Goal: Task Accomplishment & Management: Manage account settings

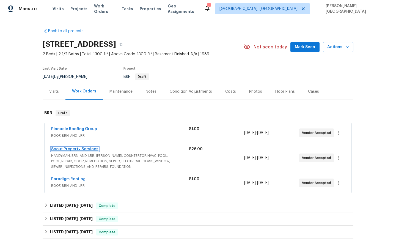
click at [84, 150] on link "Scout Property Services" at bounding box center [74, 149] width 47 height 4
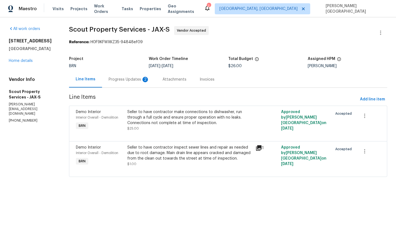
click at [141, 84] on div "Progress Updates 2" at bounding box center [129, 79] width 54 height 16
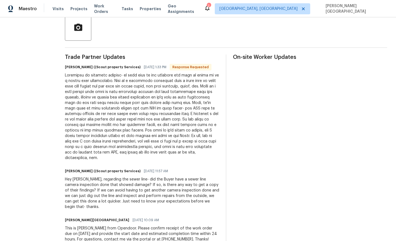
scroll to position [7, 0]
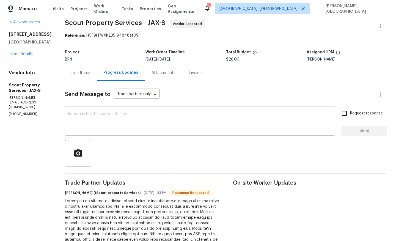
click at [94, 111] on div "x ​" at bounding box center [200, 121] width 270 height 28
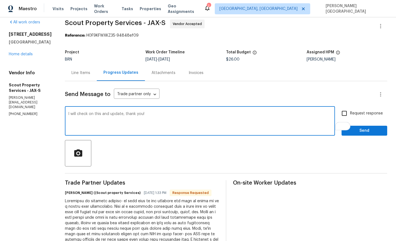
type textarea "I will check on this and update, thank you!"
click at [349, 117] on input "Request response" at bounding box center [344, 113] width 12 height 12
checkbox input "true"
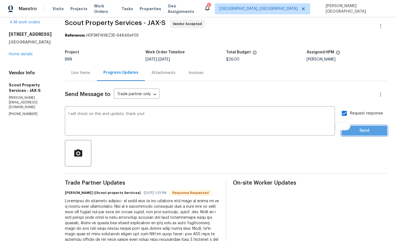
click at [356, 127] on button "Send" at bounding box center [364, 131] width 46 height 10
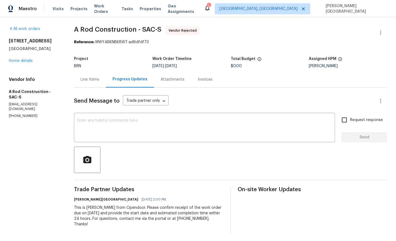
click at [32, 63] on div "[STREET_ADDRESS][PERSON_NAME] Home details" at bounding box center [35, 50] width 52 height 25
click at [27, 60] on link "Home details" at bounding box center [21, 61] width 24 height 4
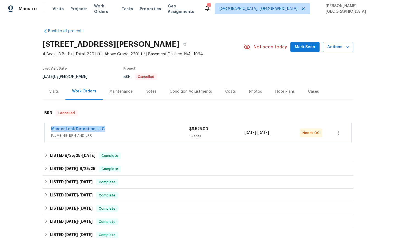
drag, startPoint x: 105, startPoint y: 128, endPoint x: 28, endPoint y: 128, distance: 77.2
click at [28, 128] on div "Back to all projects 3925 Wedgworth Rd S, Fort Worth, TX 76133 4 Beds | 3 Baths…" at bounding box center [198, 128] width 396 height 223
copy link "Master Leak Detection, LLC"
click at [76, 129] on link "Master Leak Detection, LLC" at bounding box center [78, 129] width 54 height 4
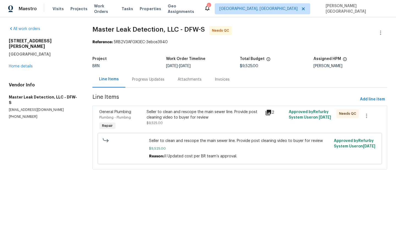
click at [163, 120] on div "Seller to clean and rescope the main sewer line. Provide post cleaning video to…" at bounding box center [203, 114] width 115 height 11
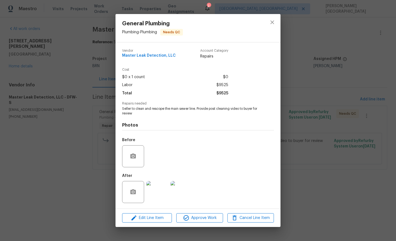
click at [131, 112] on span "Seller to clean and rescope the main sewer line. Provide post cleaning video to…" at bounding box center [190, 110] width 137 height 9
copy span "Seller to clean and rescope the main sewer line. Provide post cleaning video to…"
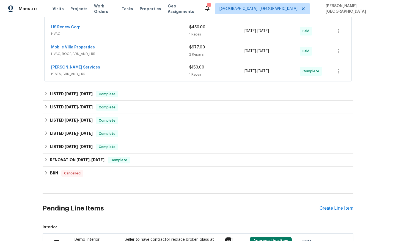
scroll to position [92, 0]
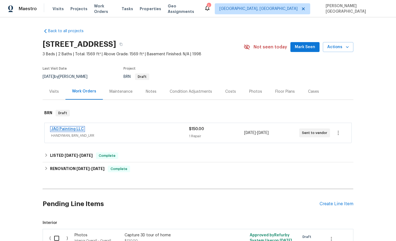
click at [73, 128] on link "JAG Painting LLC" at bounding box center [67, 129] width 33 height 4
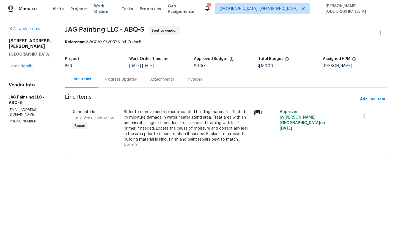
click at [124, 78] on div "Progress Updates" at bounding box center [120, 79] width 32 height 5
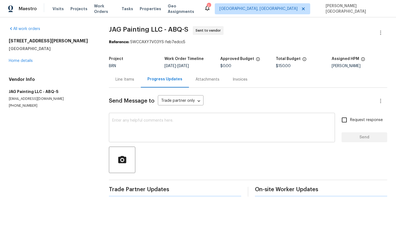
click at [125, 134] on textarea at bounding box center [221, 127] width 219 height 19
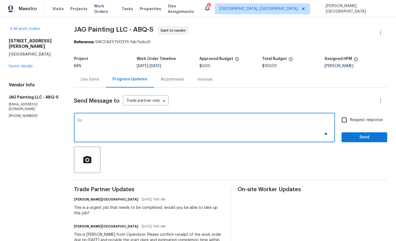
type textarea "X"
type textarea "Could you please update on this?"
click at [346, 123] on input "Request response" at bounding box center [344, 120] width 12 height 12
checkbox input "true"
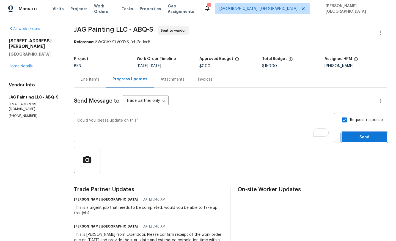
click at [349, 139] on span "Send" at bounding box center [364, 137] width 37 height 7
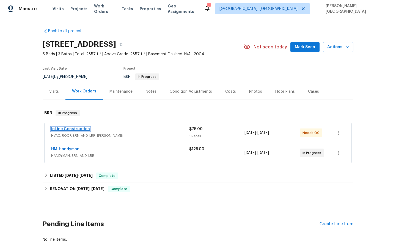
click at [71, 129] on link "InLine Construction" at bounding box center [70, 129] width 39 height 4
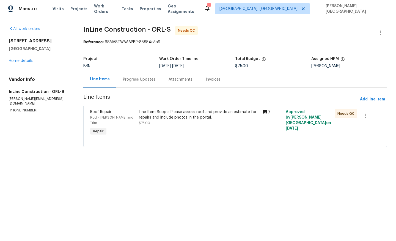
click at [142, 82] on div "Progress Updates" at bounding box center [139, 79] width 46 height 16
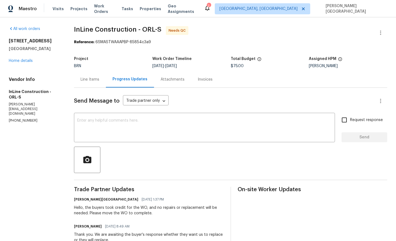
click at [99, 80] on div "Line Items" at bounding box center [89, 79] width 19 height 5
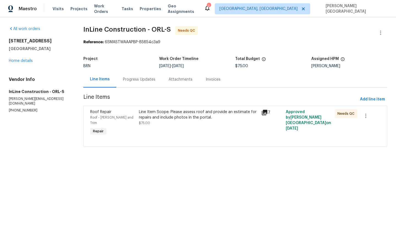
click at [175, 123] on div "Line Item Scope: Please assess roof and provide an estimate for repairs and inc…" at bounding box center [198, 117] width 119 height 16
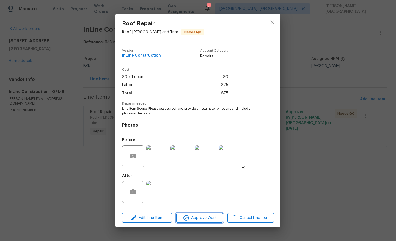
click at [198, 221] on span "Approve Work" at bounding box center [199, 217] width 43 height 7
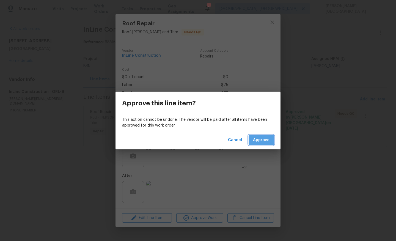
click at [262, 138] on span "Approve" at bounding box center [261, 140] width 16 height 7
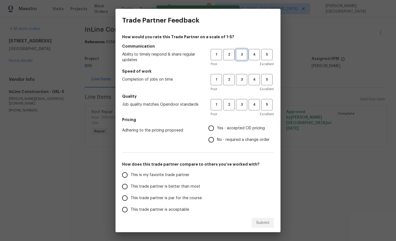
click at [240, 57] on span "3" at bounding box center [241, 54] width 10 height 6
click at [240, 76] on span "3" at bounding box center [241, 79] width 10 height 6
click at [241, 103] on span "3" at bounding box center [241, 104] width 10 height 6
click at [216, 138] on input "No - required a change order" at bounding box center [211, 140] width 12 height 12
radio input "true"
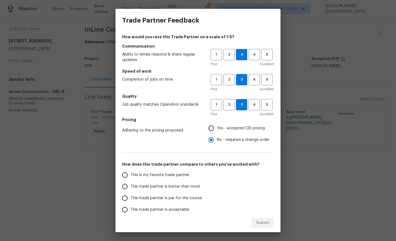
click at [170, 181] on label "This trade partner is better than most" at bounding box center [162, 186] width 87 height 12
click at [130, 181] on input "This trade partner is better than most" at bounding box center [125, 186] width 12 height 12
click at [268, 224] on span "Submit" at bounding box center [262, 222] width 13 height 7
radio input "true"
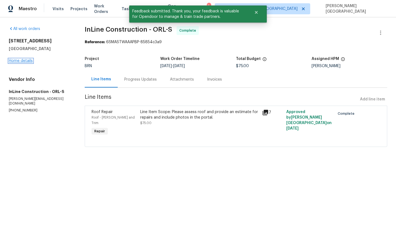
click at [25, 62] on link "Home details" at bounding box center [21, 61] width 24 height 4
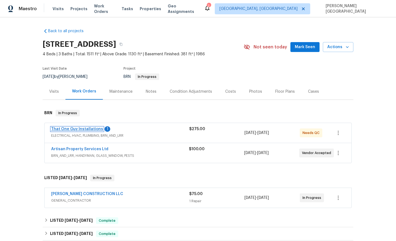
click at [86, 128] on link "That One Guy Installations" at bounding box center [77, 129] width 52 height 4
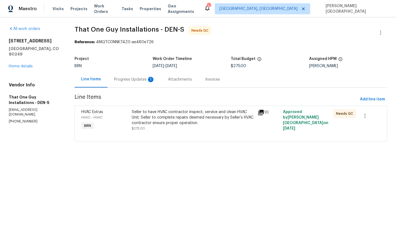
click at [138, 84] on div "Progress Updates 1" at bounding box center [134, 79] width 54 height 16
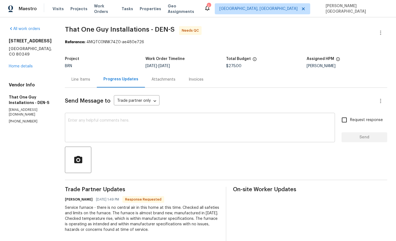
click at [90, 134] on textarea at bounding box center [199, 127] width 263 height 19
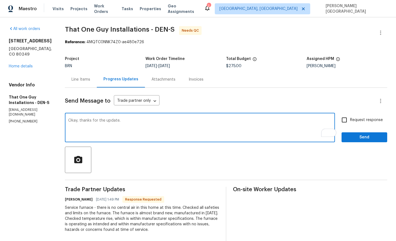
type textarea "Okay, thanks for the update."
click at [348, 120] on input "Request response" at bounding box center [344, 120] width 12 height 12
checkbox input "true"
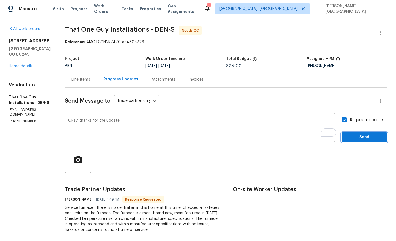
click at [351, 139] on span "Send" at bounding box center [364, 137] width 37 height 7
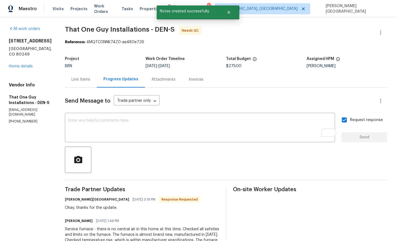
click at [117, 82] on div "Progress Updates" at bounding box center [121, 79] width 48 height 16
click at [65, 82] on div "Line Items" at bounding box center [81, 79] width 32 height 16
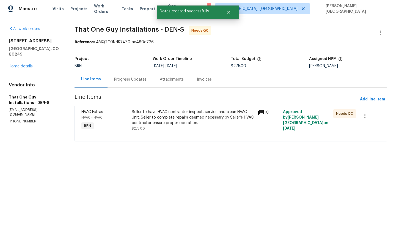
click at [164, 110] on div "Seller to have HVAC contractor inspect, service and clean HVAC Unit. Seller to …" at bounding box center [193, 117] width 123 height 16
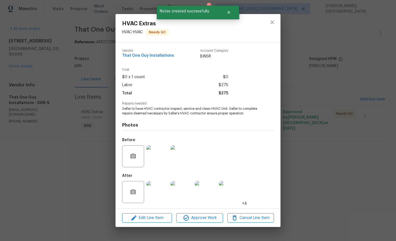
click at [157, 188] on img at bounding box center [157, 192] width 22 height 22
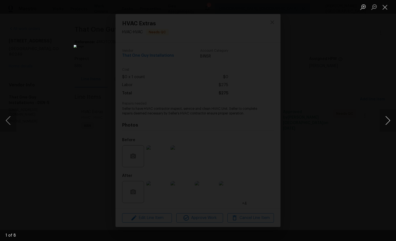
click at [395, 118] on button "Next image" at bounding box center [387, 120] width 16 height 22
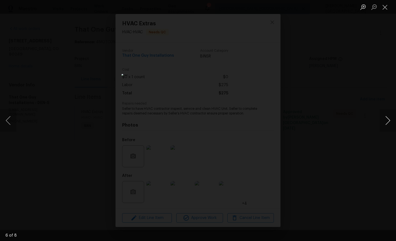
click at [395, 118] on button "Next image" at bounding box center [387, 120] width 16 height 22
click at [366, 80] on div "Lightbox" at bounding box center [198, 120] width 396 height 241
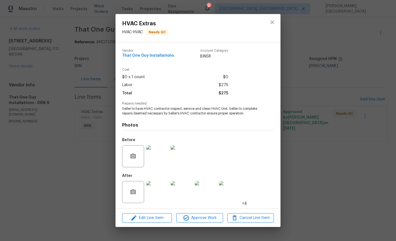
click at [223, 188] on img at bounding box center [230, 192] width 22 height 22
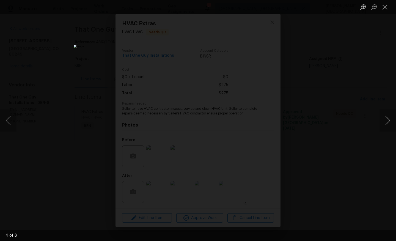
click at [388, 117] on button "Next image" at bounding box center [387, 120] width 16 height 22
click at [388, 118] on button "Next image" at bounding box center [387, 120] width 16 height 22
click at [368, 117] on div "Lightbox" at bounding box center [198, 120] width 396 height 241
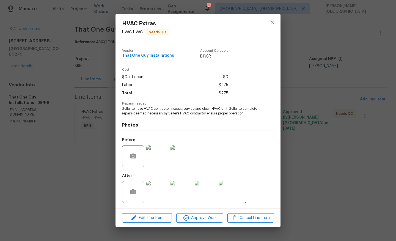
click at [351, 109] on div "HVAC Extras HVAC - HVAC Needs QC Vendor That One Guy Installations Account Cate…" at bounding box center [198, 120] width 396 height 241
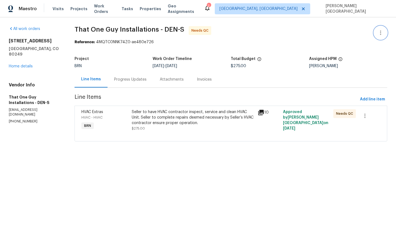
click at [383, 36] on icon "button" at bounding box center [380, 32] width 7 height 7
click at [361, 32] on li "Edit" at bounding box center [362, 32] width 59 height 9
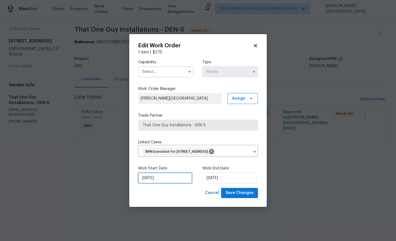
click at [162, 183] on input "8/29/2025" at bounding box center [165, 177] width 54 height 11
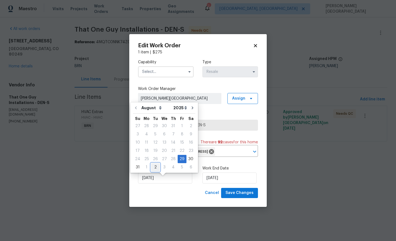
click at [152, 168] on div "2" at bounding box center [155, 167] width 9 height 8
type input "9/2/2025"
select select "8"
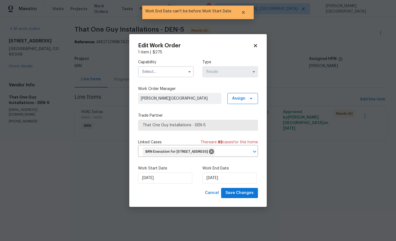
click at [212, 176] on div "Work End Date 9/2/2025" at bounding box center [229, 174] width 55 height 18
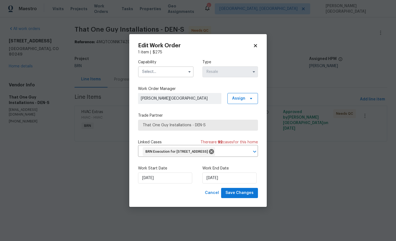
click at [148, 69] on input "text" at bounding box center [165, 71] width 55 height 11
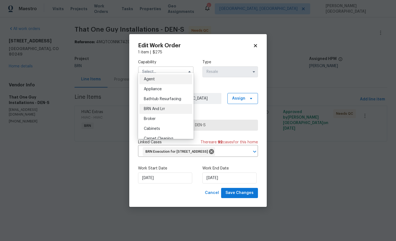
click at [158, 108] on span "BRN And Lrr" at bounding box center [154, 109] width 21 height 4
type input "BRN And Lrr"
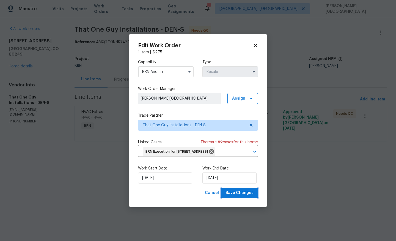
click at [238, 196] on span "Save Changes" at bounding box center [239, 192] width 28 height 7
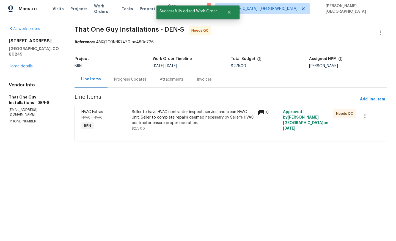
click at [131, 77] on div "Progress Updates" at bounding box center [130, 79] width 32 height 5
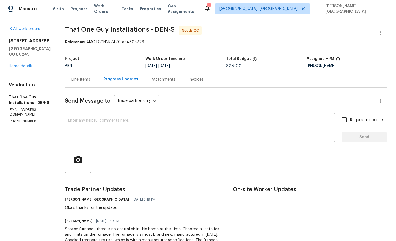
click at [73, 82] on div "Line Items" at bounding box center [80, 79] width 19 height 5
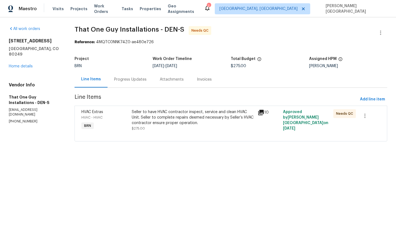
click at [140, 112] on div "Seller to have HVAC contractor inspect, service and clean HVAC Unit. Seller to …" at bounding box center [193, 117] width 123 height 16
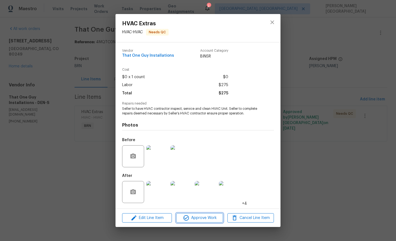
click at [183, 220] on icon "button" at bounding box center [186, 217] width 7 height 7
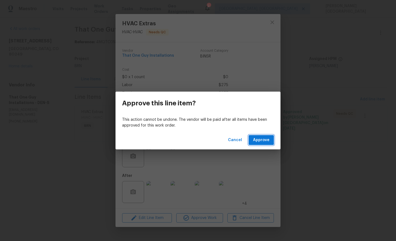
click at [258, 137] on span "Approve" at bounding box center [261, 140] width 16 height 7
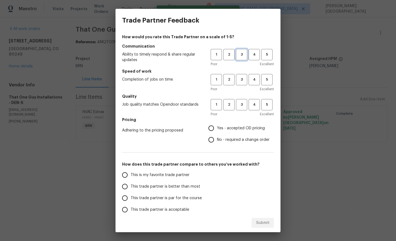
click at [240, 52] on span "3" at bounding box center [241, 54] width 10 height 6
click at [241, 75] on button "3" at bounding box center [241, 79] width 11 height 11
click at [240, 105] on span "3" at bounding box center [241, 104] width 10 height 6
drag, startPoint x: 218, startPoint y: 138, endPoint x: 213, endPoint y: 127, distance: 12.4
click at [216, 134] on label "No - required a change order" at bounding box center [237, 140] width 64 height 12
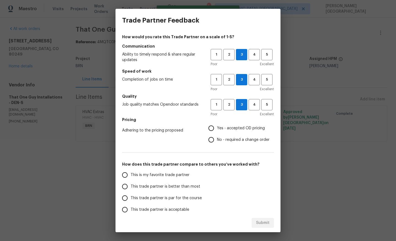
click at [216, 134] on input "No - required a change order" at bounding box center [211, 140] width 12 height 12
radio input "true"
click at [213, 127] on input "Yes - accepted OD pricing" at bounding box center [211, 128] width 12 height 12
radio input "true"
click at [159, 191] on label "This trade partner is better than most" at bounding box center [162, 186] width 87 height 12
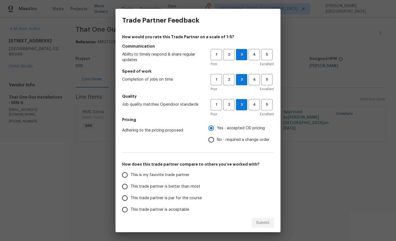
click at [130, 191] on input "This trade partner is better than most" at bounding box center [125, 186] width 12 height 12
click at [266, 225] on span "Submit" at bounding box center [262, 222] width 13 height 7
radio input "true"
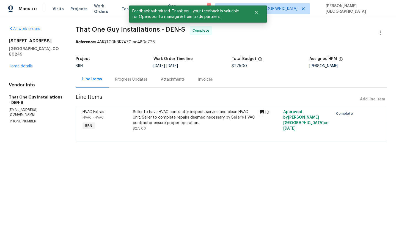
click at [136, 91] on section "That One Guy Installations - DEN-S Complete Reference: 4MQTC0NNK74Z0-ae480e726 …" at bounding box center [231, 87] width 311 height 122
click at [131, 84] on div "Progress Updates" at bounding box center [132, 79] width 46 height 16
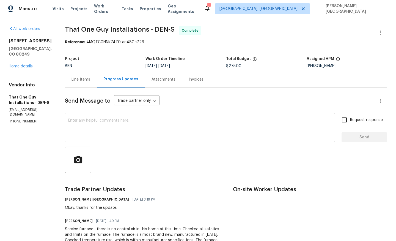
click at [74, 118] on div "x ​" at bounding box center [200, 128] width 270 height 28
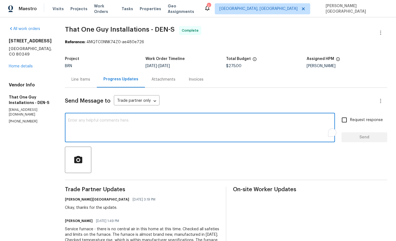
paste textarea "WO is approved, Please upload the detailed paid invoice under invoice section. …"
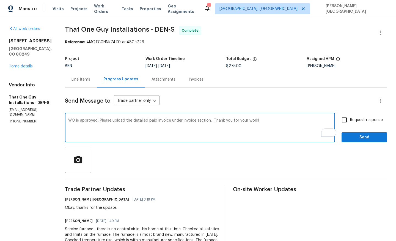
type textarea "WO is approved, Please upload the detailed paid invoice under invoice section. …"
click at [346, 118] on input "Request response" at bounding box center [344, 120] width 12 height 12
checkbox input "true"
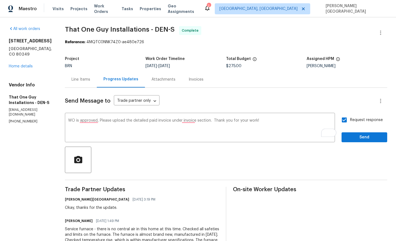
click at [348, 131] on div "Request response Send" at bounding box center [364, 128] width 46 height 28
click at [348, 134] on span "Send" at bounding box center [364, 137] width 37 height 7
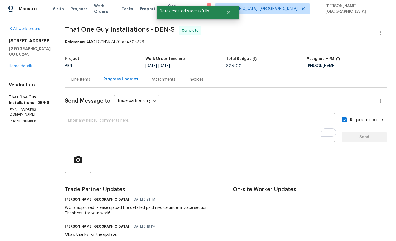
click at [67, 29] on span "That One Guy Installations - DEN-S" at bounding box center [120, 29] width 110 height 7
click at [106, 29] on span "That One Guy Installations - DEN-S" at bounding box center [120, 29] width 110 height 7
copy span "That One Guy Installations"
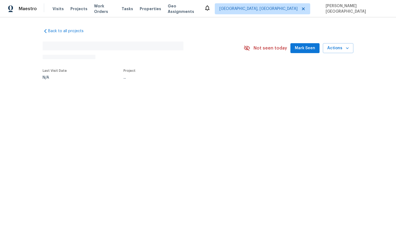
click at [193, 80] on div "Last Visit Date N/A Project ..." at bounding box center [136, 74] width 186 height 17
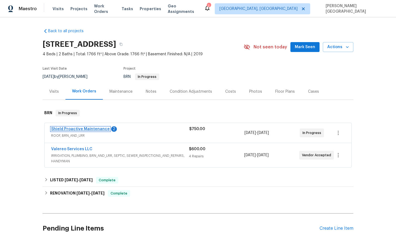
click at [83, 129] on link "Shield Proactive Maintenance" at bounding box center [80, 129] width 59 height 4
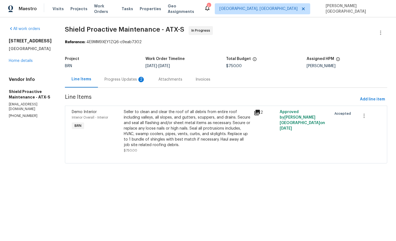
click at [138, 80] on div "2" at bounding box center [140, 79] width 5 height 5
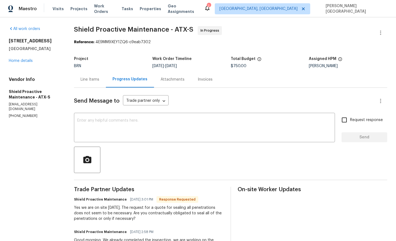
scroll to position [39, 0]
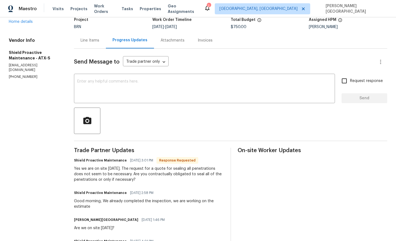
click at [99, 38] on div "Line Items" at bounding box center [89, 40] width 19 height 5
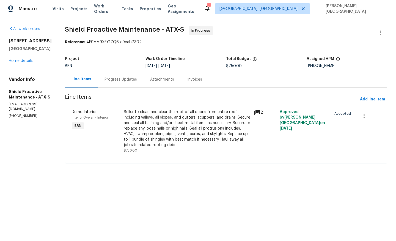
click at [111, 81] on div "Progress Updates" at bounding box center [120, 79] width 32 height 5
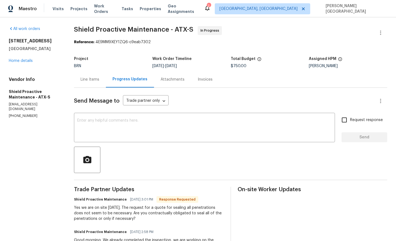
click at [89, 79] on div "Line Items" at bounding box center [89, 79] width 19 height 5
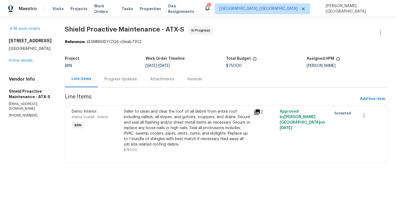
click at [107, 80] on div "Progress Updates" at bounding box center [120, 79] width 32 height 5
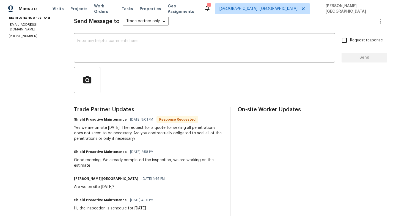
scroll to position [80, 0]
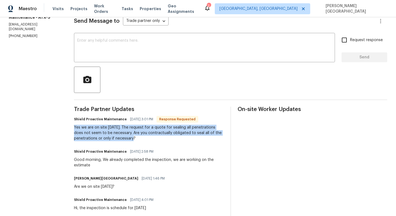
drag, startPoint x: 146, startPoint y: 138, endPoint x: 72, endPoint y: 127, distance: 74.9
click at [72, 127] on div "All work orders 116 San View Dr Georgetown, TX 78628 Home details Vendor Info S…" at bounding box center [198, 101] width 396 height 327
copy div "Yes we are on site today. The request for a quote for sealing all penetrations …"
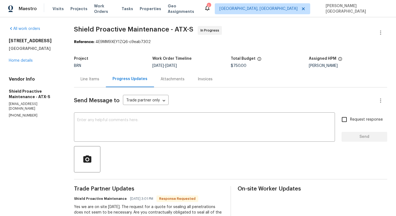
click at [88, 84] on div "Line Items" at bounding box center [90, 79] width 32 height 16
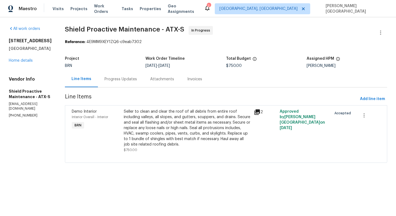
click at [152, 129] on div "Seller to clean and clear the roof of all debris from entire roof including val…" at bounding box center [187, 128] width 127 height 38
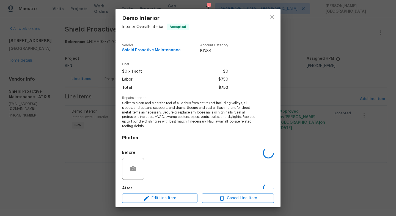
click at [146, 115] on span "Seller to clean and clear the roof of all debris from entire roof including val…" at bounding box center [190, 115] width 137 height 28
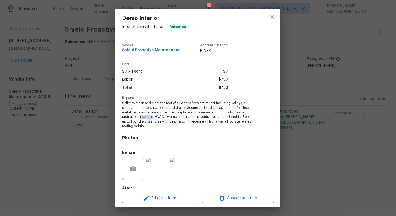
click at [146, 115] on span "Seller to clean and clear the roof of all debris from entire roof including val…" at bounding box center [190, 115] width 137 height 28
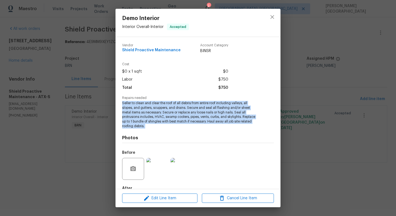
click at [146, 115] on span "Seller to clean and clear the roof of all debris from entire roof including val…" at bounding box center [190, 115] width 137 height 28
click at [139, 121] on span "Seller to clean and clear the roof of all debris from entire roof including val…" at bounding box center [190, 115] width 137 height 28
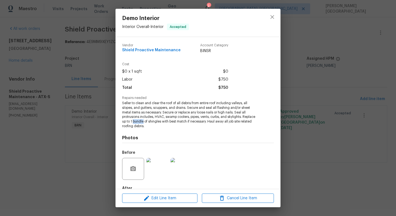
click at [139, 121] on span "Seller to clean and clear the roof of all debris from entire roof including val…" at bounding box center [190, 115] width 137 height 28
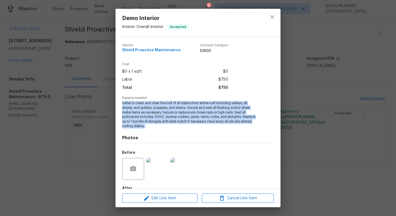
click at [139, 121] on span "Seller to clean and clear the roof of all debris from entire roof including val…" at bounding box center [190, 115] width 137 height 28
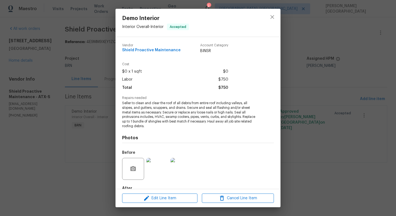
click at [297, 88] on div "Demo Interior Interior Overall - Interior Accepted Vendor Shield Proactive Main…" at bounding box center [198, 108] width 396 height 216
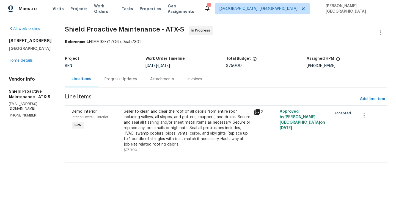
click at [114, 82] on div "Progress Updates" at bounding box center [120, 79] width 32 height 5
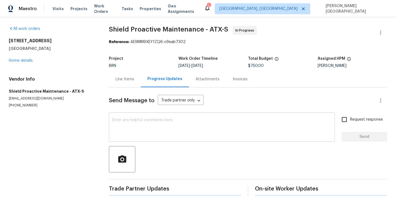
click at [122, 125] on textarea at bounding box center [221, 127] width 219 height 19
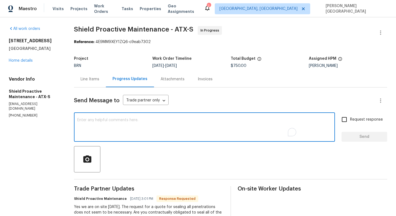
paste textarea "Thanks for the update. Per the scope, the seller is required to clean and clear…"
type textarea "Thanks for the update. Per the scope, the seller is required to clean and clear…"
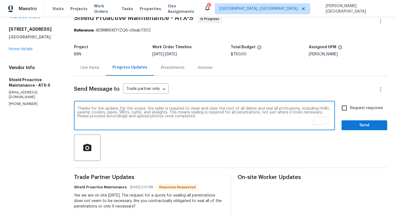
scroll to position [12, 0]
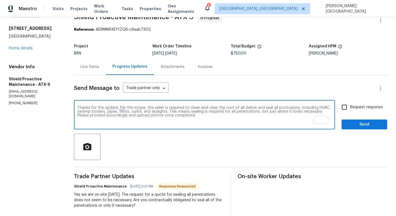
click at [158, 109] on textarea "Thanks for the update. Per the scope, the seller is required to clean and clear…" at bounding box center [204, 115] width 254 height 19
click at [159, 109] on textarea "Thanks for the update. Per the scope, the seller is required to clean and clear…" at bounding box center [204, 115] width 254 height 19
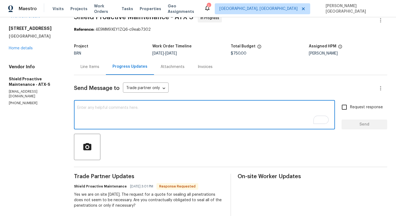
paste textarea "Thanks for the update. The scope includes cleaning the roof, clearing debris, a…"
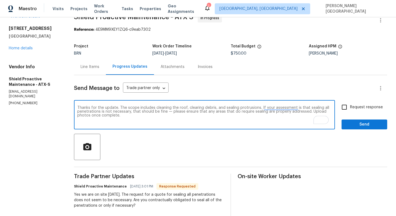
click at [173, 112] on textarea "Thanks for the update. The scope includes cleaning the roof, clearing debris, a…" at bounding box center [204, 115] width 254 height 19
type textarea "Thanks for the update. The scope includes cleaning the roof, clearing debris, a…"
click at [347, 106] on input "Request response" at bounding box center [344, 108] width 12 height 12
checkbox input "true"
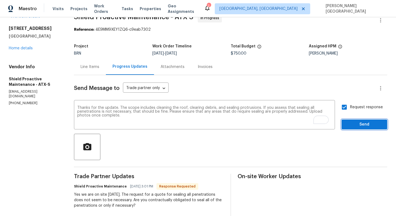
click at [351, 124] on span "Send" at bounding box center [364, 124] width 37 height 7
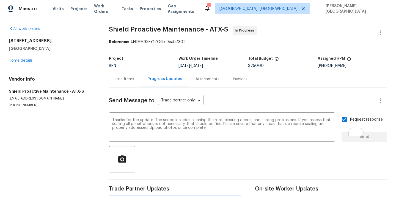
scroll to position [0, 0]
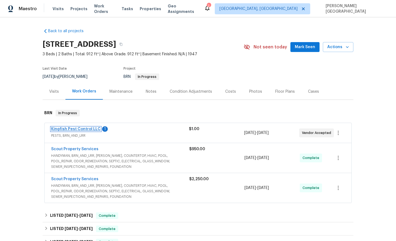
click at [80, 128] on link "Kingfish Pest Control LLC" at bounding box center [75, 129] width 49 height 4
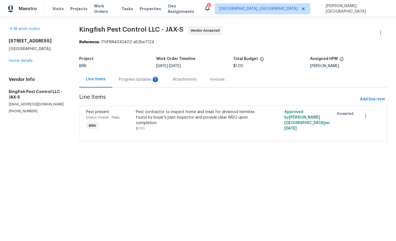
click at [148, 80] on div "Progress Updates 1" at bounding box center [139, 79] width 41 height 5
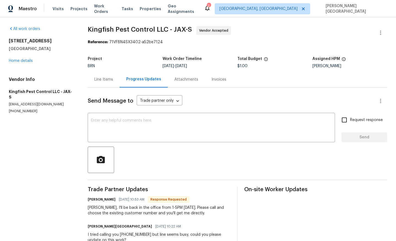
click at [23, 109] on p "[PHONE_NUMBER]" at bounding box center [42, 111] width 66 height 5
copy p "[PHONE_NUMBER]"
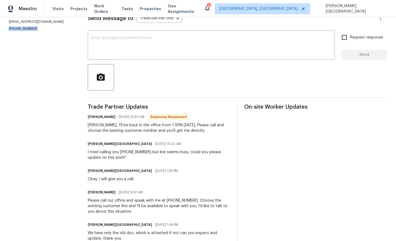
scroll to position [116, 0]
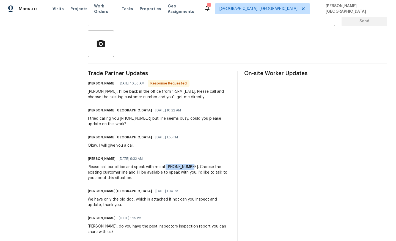
drag, startPoint x: 165, startPoint y: 168, endPoint x: 192, endPoint y: 167, distance: 26.6
click at [192, 167] on div "Please call our office and speak with me at [PHONE_NUMBER]. Choose the existing…" at bounding box center [159, 172] width 143 height 16
copy div "[PHONE_NUMBER]"
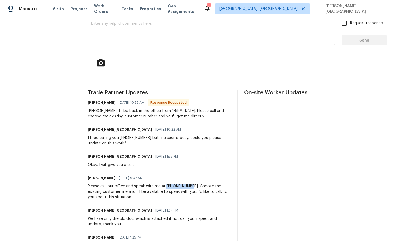
scroll to position [95, 0]
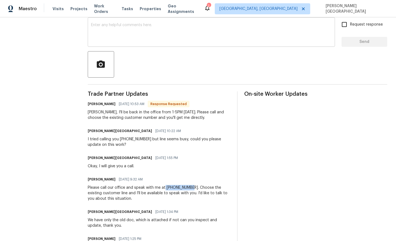
click at [100, 24] on textarea at bounding box center [211, 32] width 240 height 19
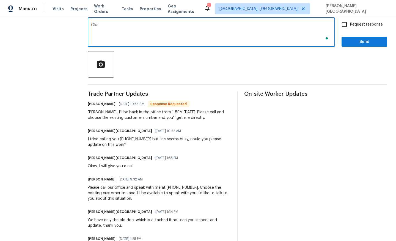
type textarea "Okay"
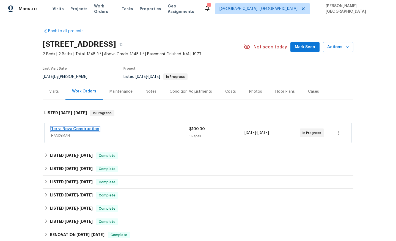
click at [80, 128] on link "Terra Nova Construction" at bounding box center [75, 129] width 48 height 4
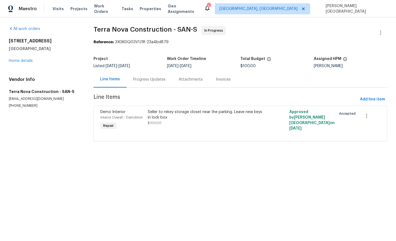
click at [148, 81] on div "Progress Updates" at bounding box center [149, 79] width 32 height 5
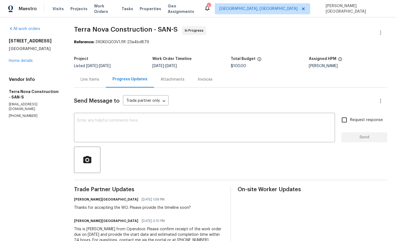
scroll to position [2, 0]
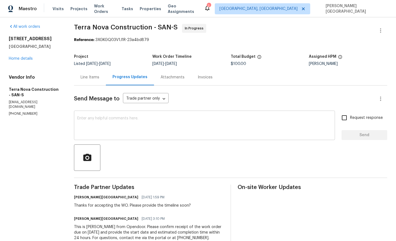
click at [107, 116] on div "x ​" at bounding box center [204, 126] width 261 height 28
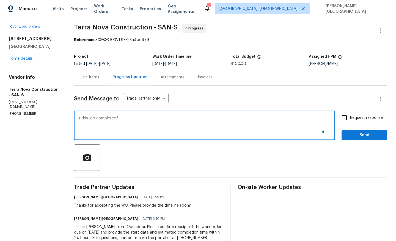
type textarea "Is this job completed?"
click at [350, 117] on span "Request response" at bounding box center [366, 118] width 33 height 6
click at [350, 117] on input "Request response" at bounding box center [344, 118] width 12 height 12
checkbox input "true"
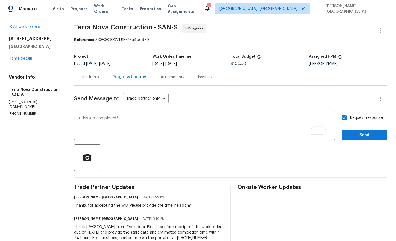
click at [357, 140] on div "Send Message to Trade partner only Trade partner only ​ Is this job completed? …" at bounding box center [230, 168] width 313 height 167
click at [355, 134] on span "Send" at bounding box center [364, 135] width 37 height 7
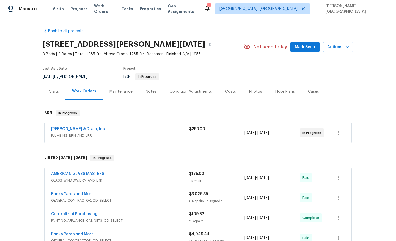
click at [88, 131] on span "[PERSON_NAME] & Drain, Inc" at bounding box center [78, 128] width 54 height 5
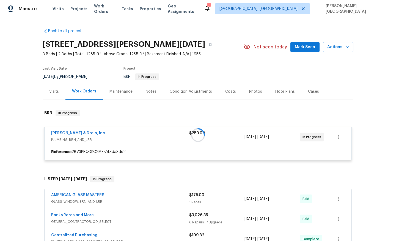
click at [91, 132] on div at bounding box center [198, 135] width 310 height 62
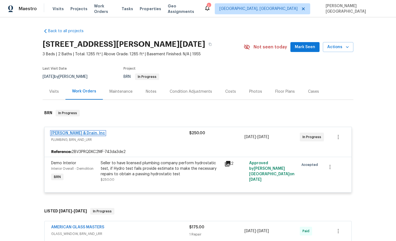
click at [91, 132] on link "[PERSON_NAME] & Drain, Inc" at bounding box center [78, 133] width 54 height 4
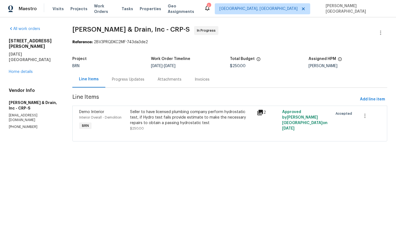
click at [148, 111] on div "Seller to have licensed plumbing company perform hydrostatic test, if Hydro tes…" at bounding box center [191, 117] width 123 height 16
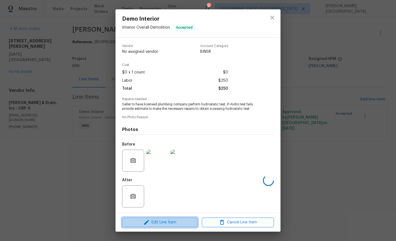
click at [148, 221] on icon "button" at bounding box center [146, 222] width 7 height 7
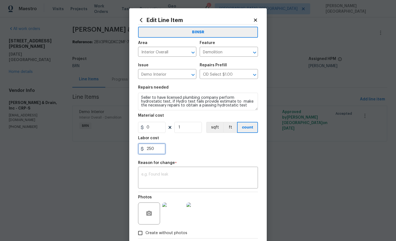
click at [155, 152] on input "250" at bounding box center [151, 148] width 27 height 11
paste input "9980."
type input "9980"
click at [164, 176] on textarea at bounding box center [197, 178] width 113 height 12
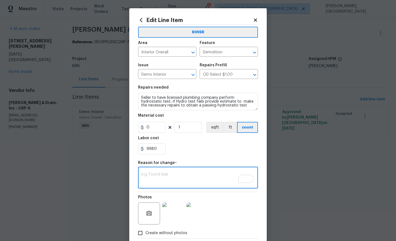
click at [171, 182] on textarea "To enrich screen reader interactions, please activate Accessibility in Grammarl…" at bounding box center [197, 178] width 113 height 12
paste textarea "II Updated cost per BR team’s approval."
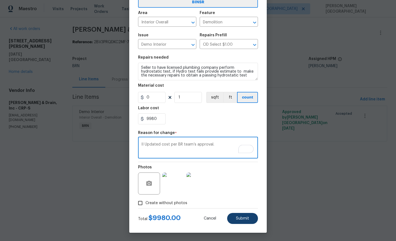
type textarea "II Updated cost per BR team’s approval."
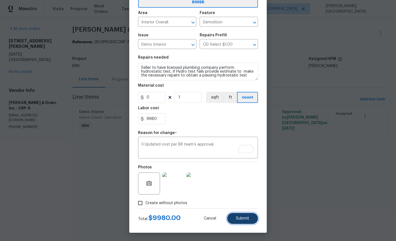
click at [236, 221] on button "Submit" at bounding box center [242, 218] width 31 height 11
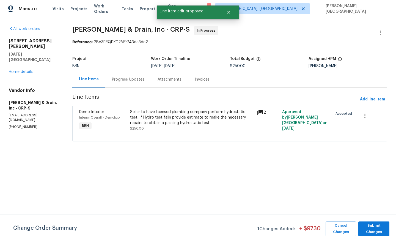
scroll to position [0, 0]
click at [377, 229] on span "Submit Changes" at bounding box center [374, 228] width 26 height 13
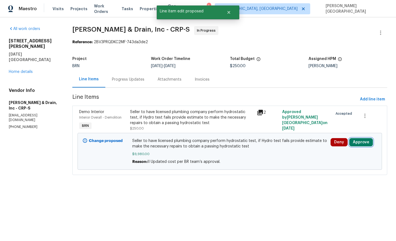
click at [359, 145] on button "Approve" at bounding box center [361, 142] width 24 height 8
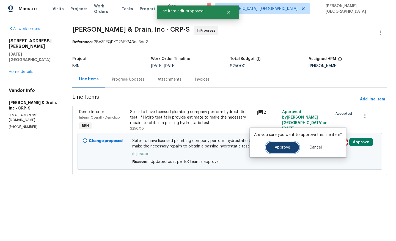
click at [283, 143] on button "Approve" at bounding box center [282, 147] width 33 height 11
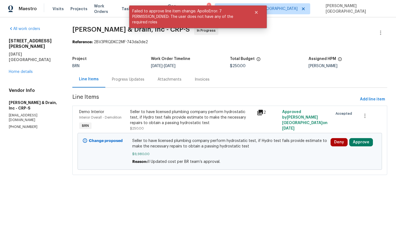
click at [136, 80] on div "Progress Updates" at bounding box center [128, 79] width 32 height 5
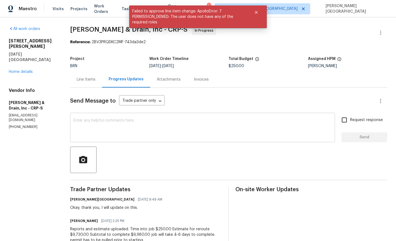
click at [125, 129] on textarea at bounding box center [202, 127] width 258 height 19
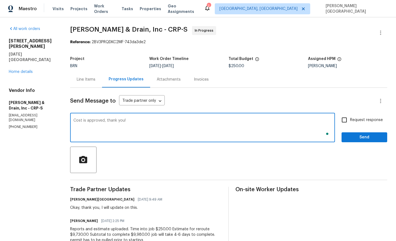
type textarea "Cost is approved, thank you!"
click at [361, 118] on span "Request response" at bounding box center [366, 120] width 33 height 6
click at [350, 118] on input "Request response" at bounding box center [344, 120] width 12 height 12
checkbox input "true"
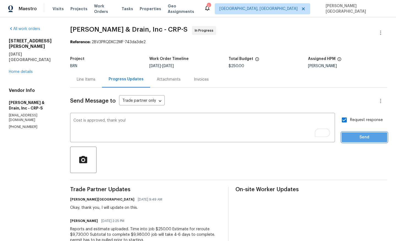
click at [361, 138] on span "Send" at bounding box center [364, 137] width 37 height 7
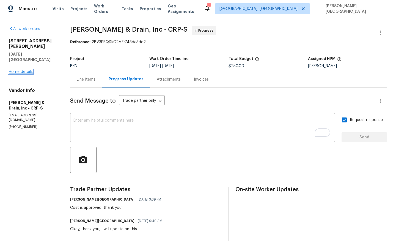
click at [19, 70] on link "Home details" at bounding box center [21, 72] width 24 height 4
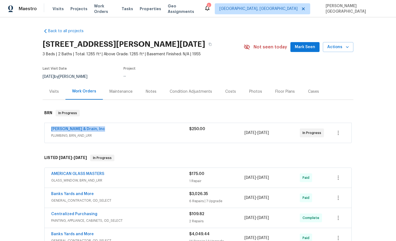
drag, startPoint x: 110, startPoint y: 129, endPoint x: 24, endPoint y: 129, distance: 85.7
click at [24, 129] on div "Back to all projects [STREET_ADDRESS][PERSON_NAME][DATE] 3 Beds | 2 Baths | Tot…" at bounding box center [198, 128] width 396 height 223
copy link "[PERSON_NAME] & Drain, Inc"
click at [93, 129] on link "[PERSON_NAME] & Drain, Inc" at bounding box center [78, 129] width 54 height 4
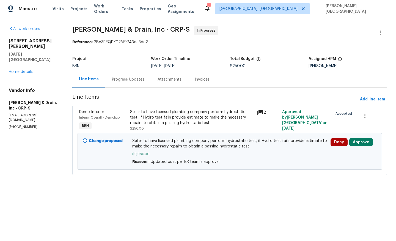
click at [126, 78] on div "Progress Updates" at bounding box center [128, 79] width 32 height 5
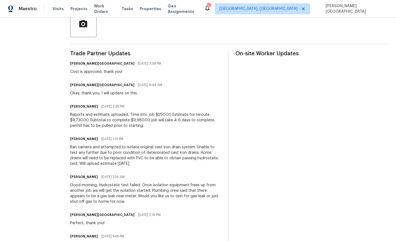
scroll to position [140, 0]
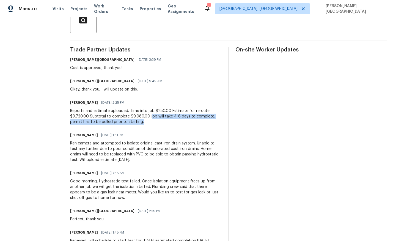
drag, startPoint x: 149, startPoint y: 116, endPoint x: 154, endPoint y: 121, distance: 7.0
click at [154, 121] on div "Reports and estimate uploaded. Time into job $250.00 Estimate for reroute $9,73…" at bounding box center [146, 116] width 152 height 16
copy div "ob will take 4-6 days to complete. permit has to be pulled prior to starting."
